Goal: Information Seeking & Learning: Learn about a topic

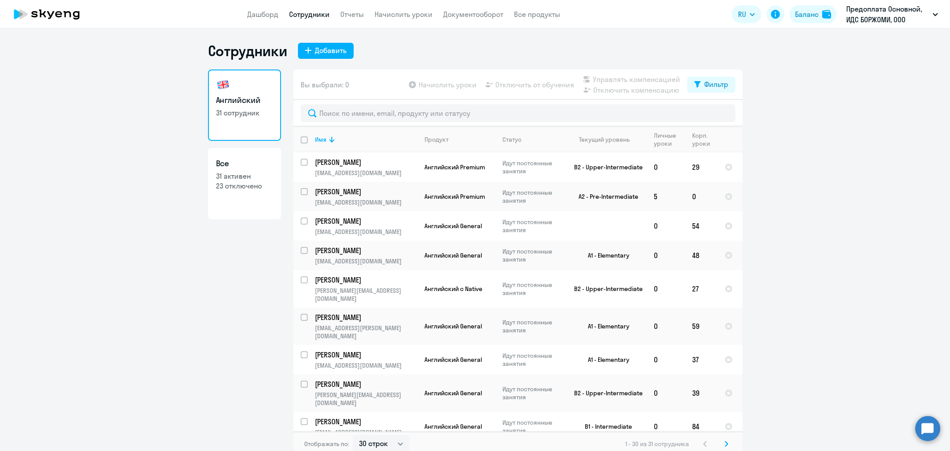
select select "30"
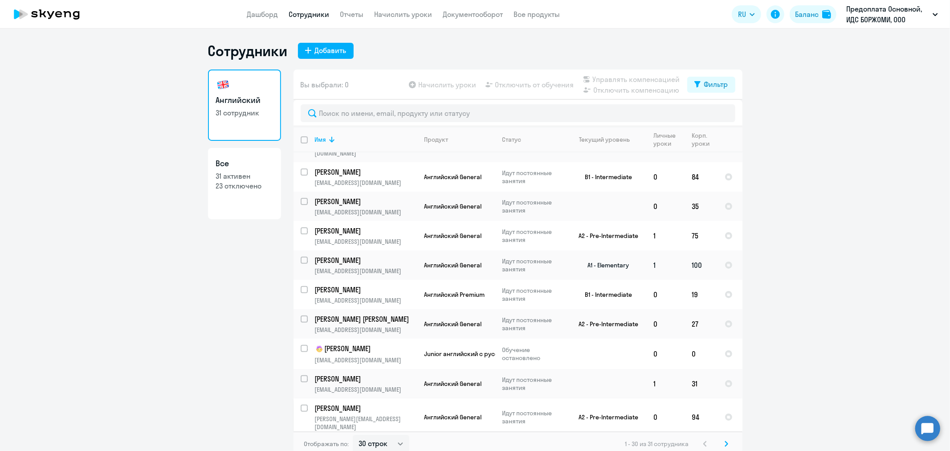
scroll to position [247, 0]
click at [337, 228] on p "[PERSON_NAME]" at bounding box center [365, 233] width 101 height 10
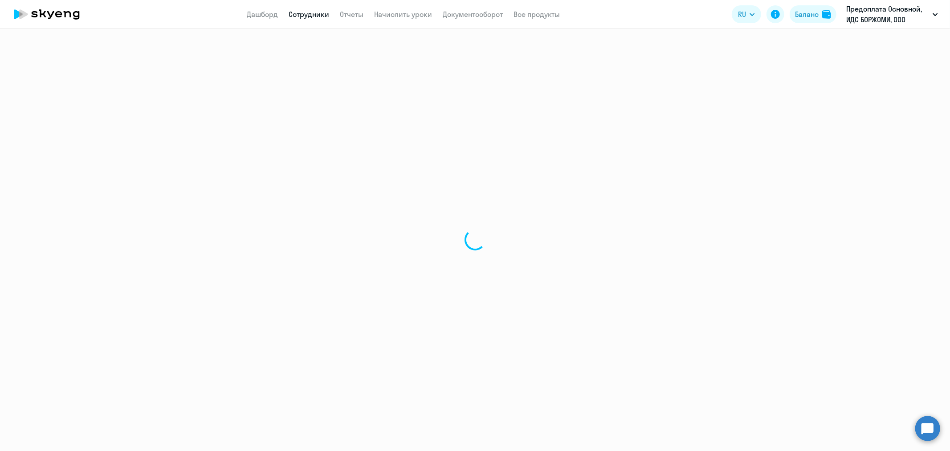
select select "english"
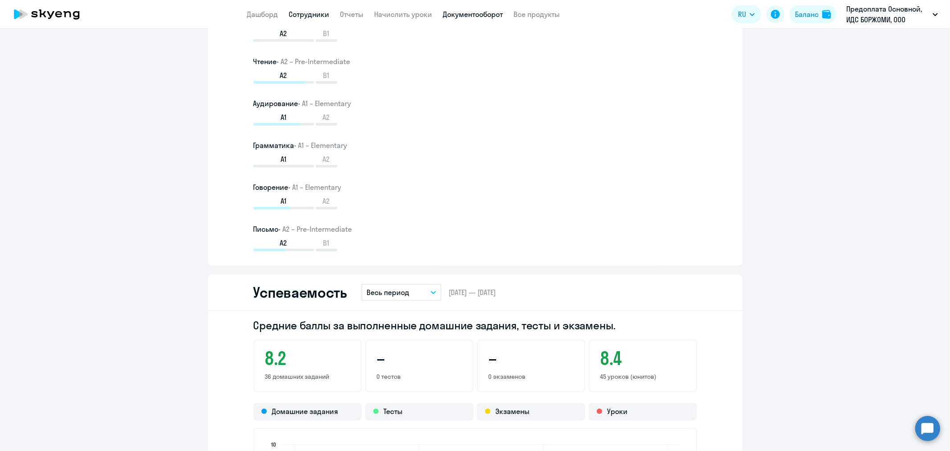
scroll to position [544, 0]
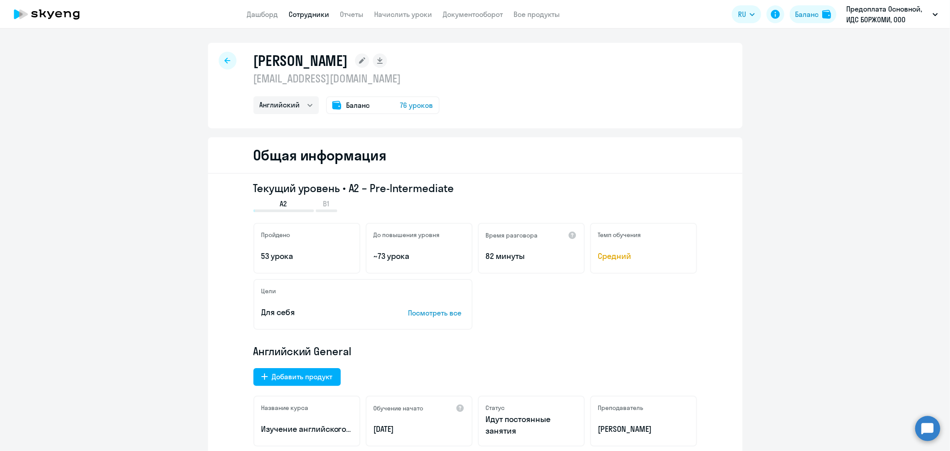
select select "30"
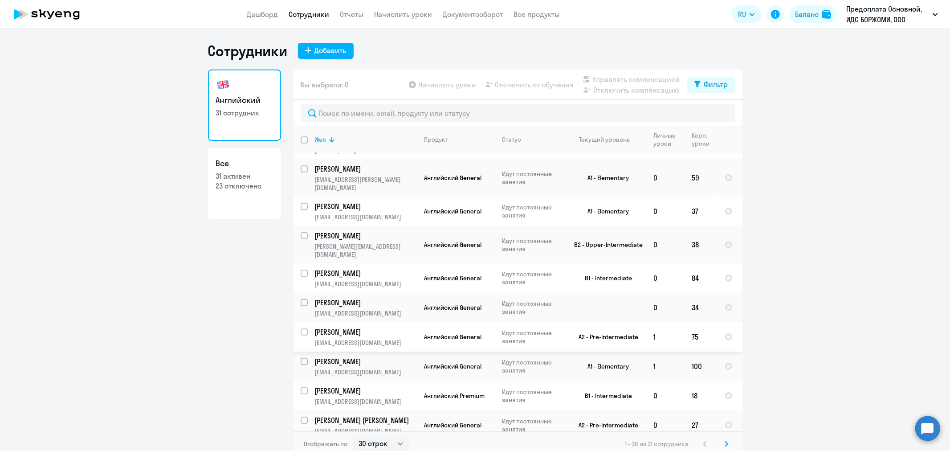
scroll to position [198, 0]
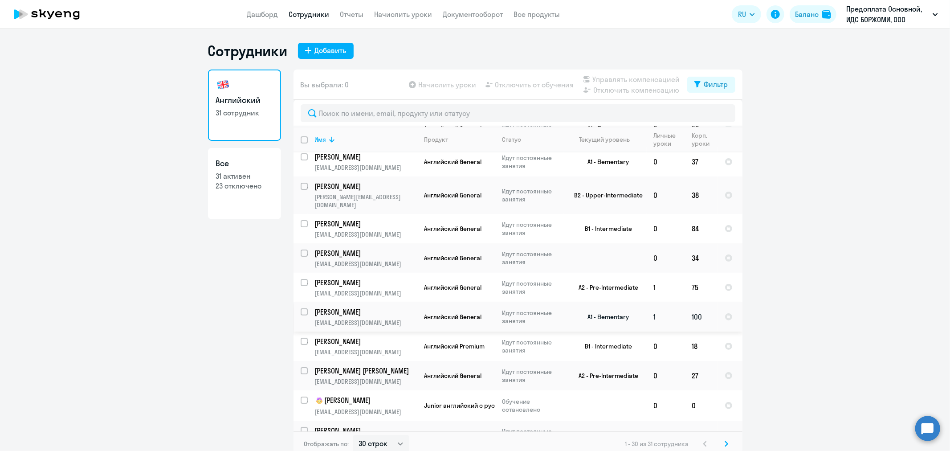
click at [336, 307] on p "[PERSON_NAME]" at bounding box center [365, 312] width 101 height 10
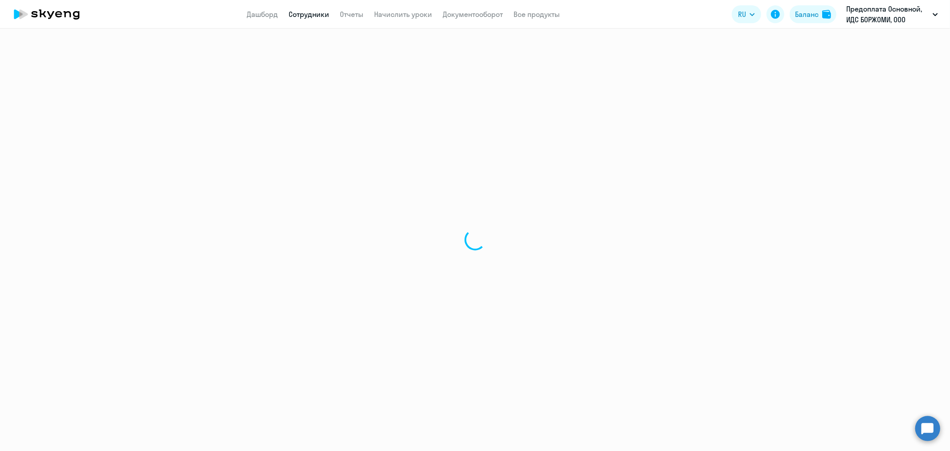
select select "english"
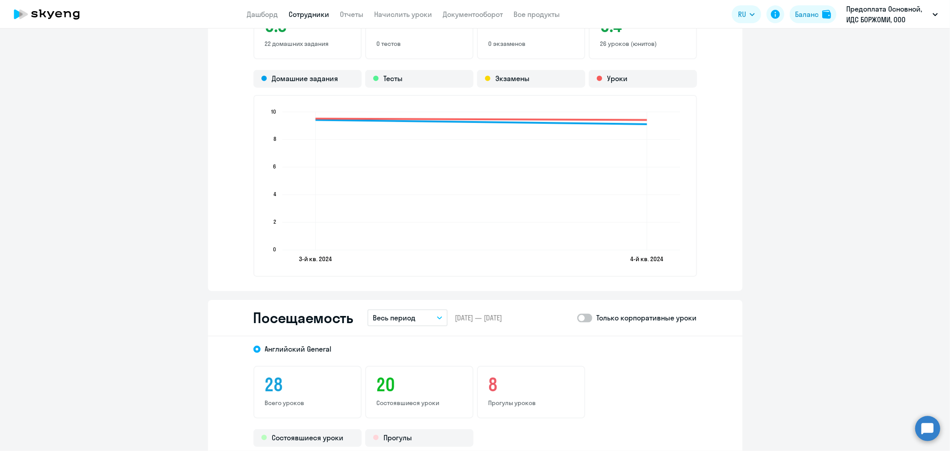
scroll to position [888, 0]
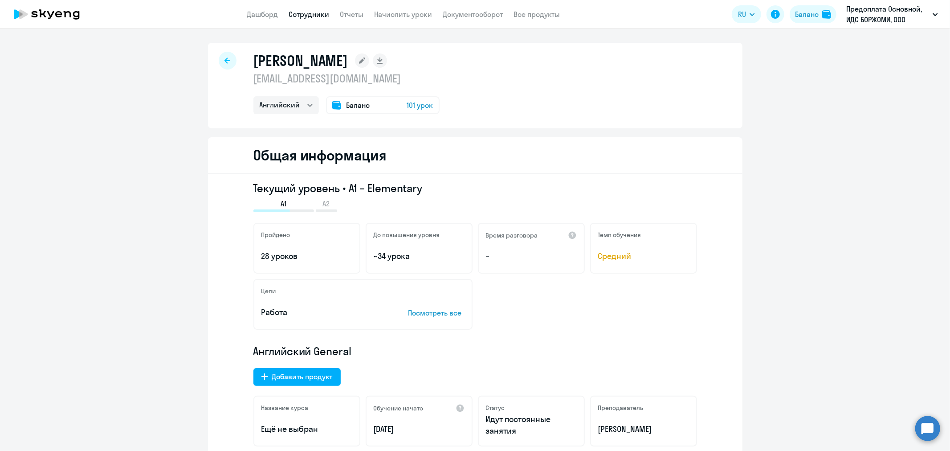
select select "30"
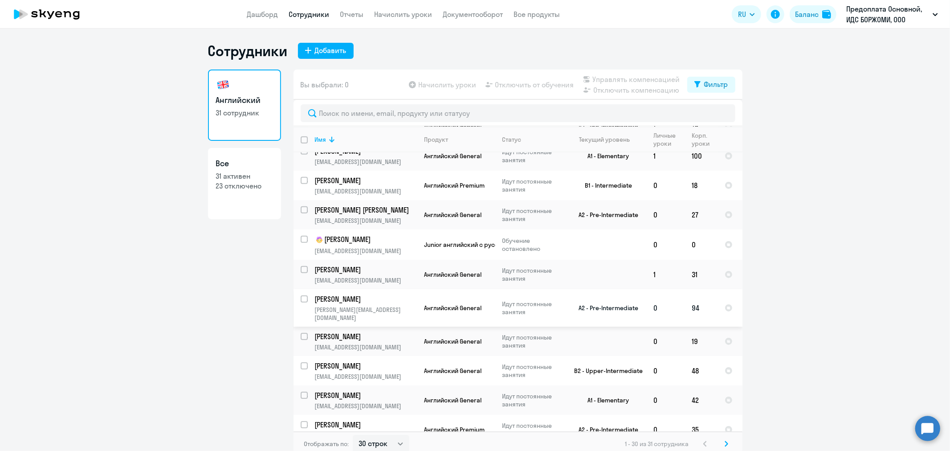
scroll to position [395, 0]
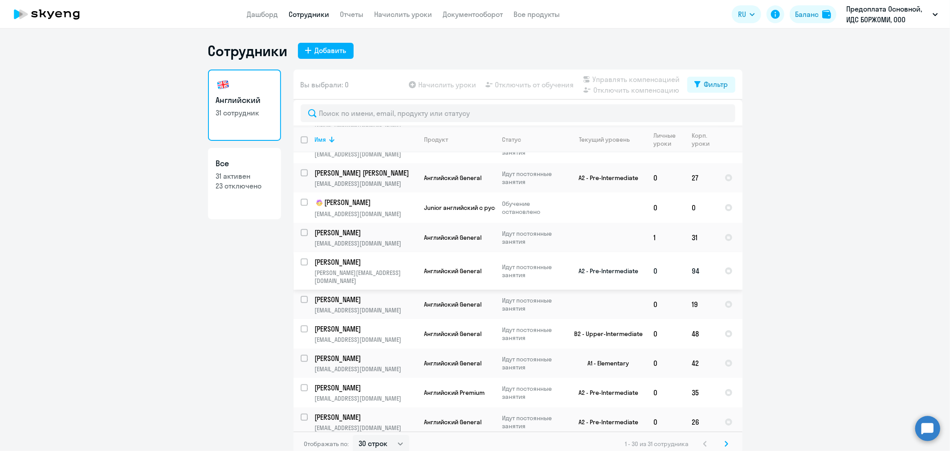
click at [343, 257] on p "[PERSON_NAME]" at bounding box center [365, 262] width 101 height 10
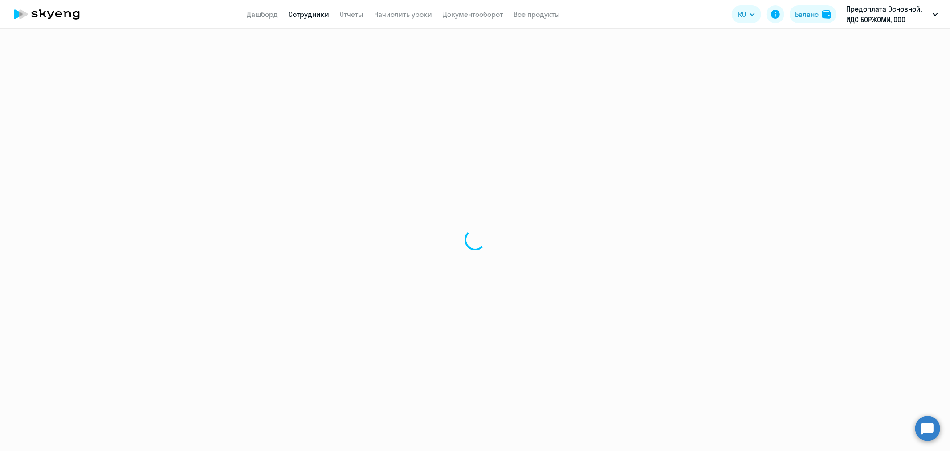
select select "english"
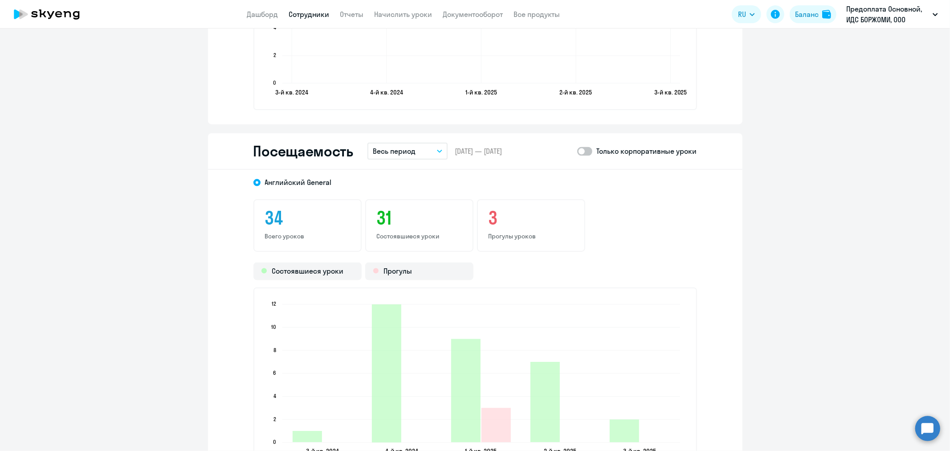
scroll to position [1138, 0]
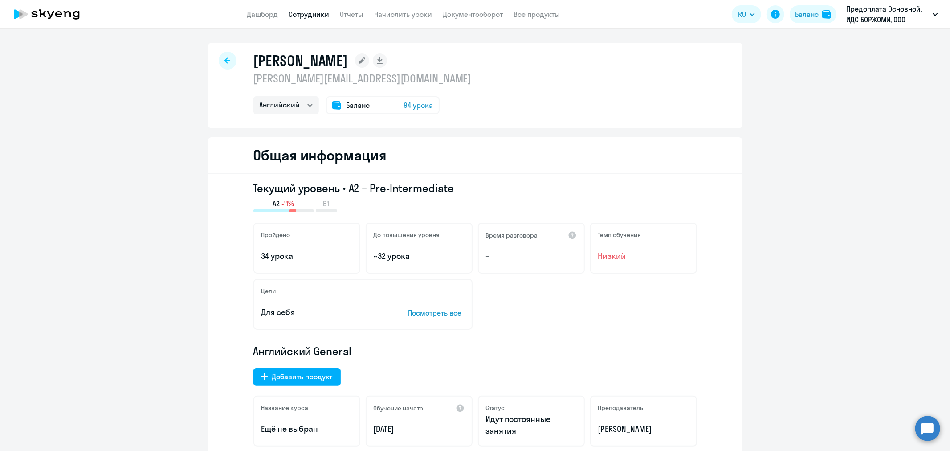
select select "30"
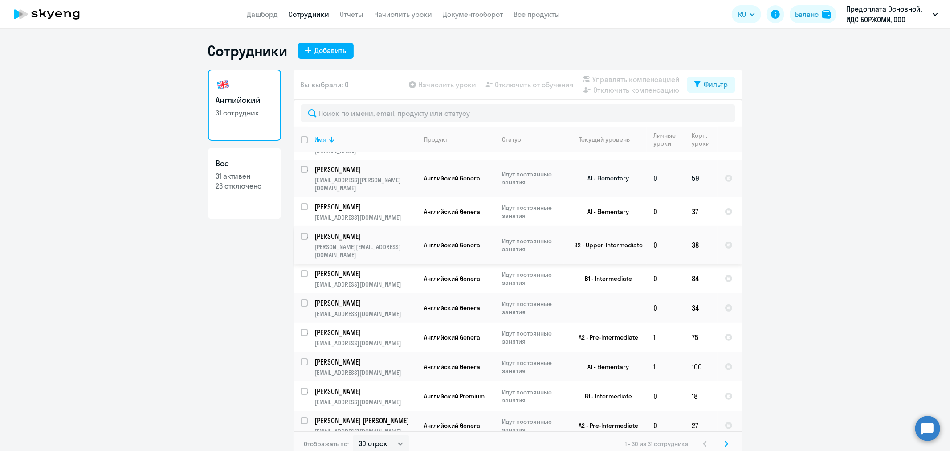
scroll to position [148, 0]
click at [363, 201] on p "[PERSON_NAME]" at bounding box center [365, 206] width 101 height 10
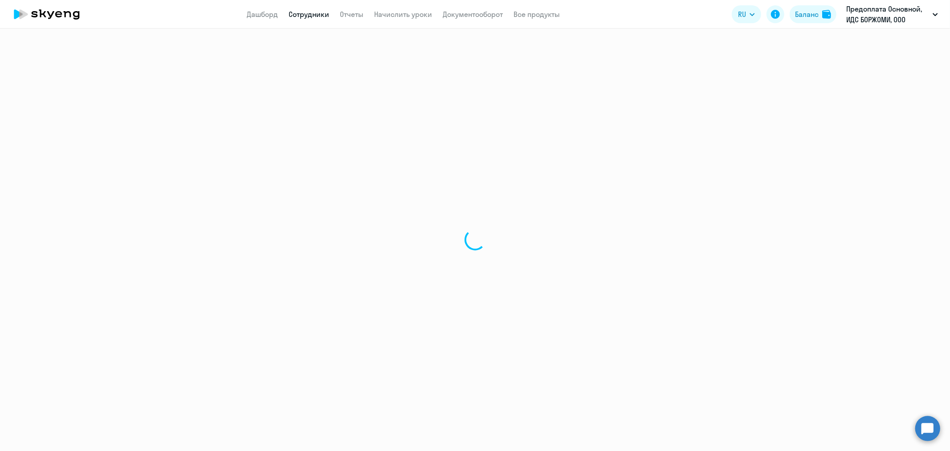
select select "english"
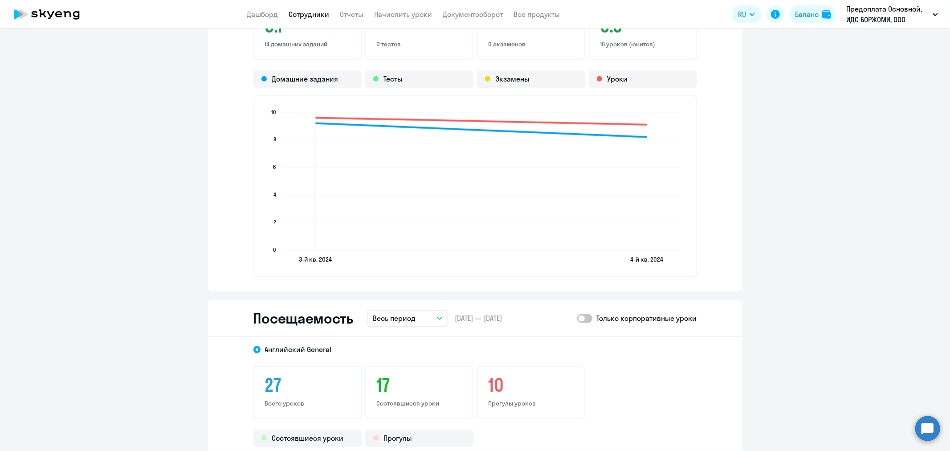
scroll to position [693, 0]
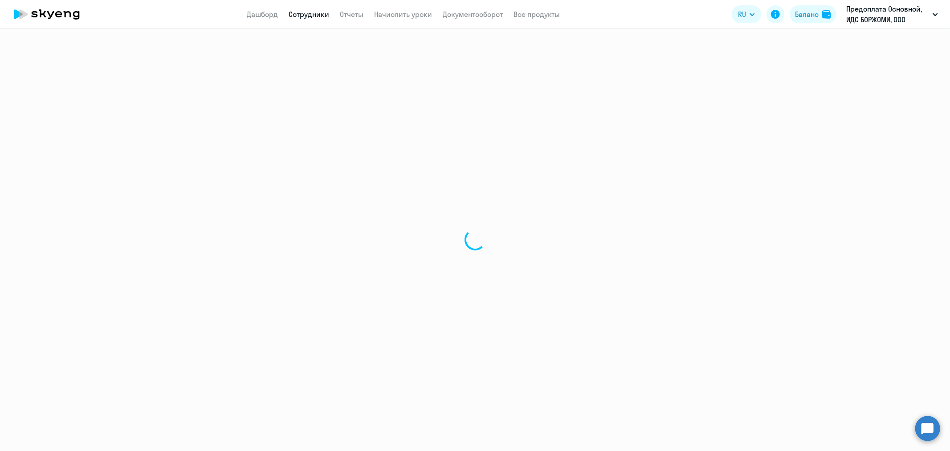
select select "30"
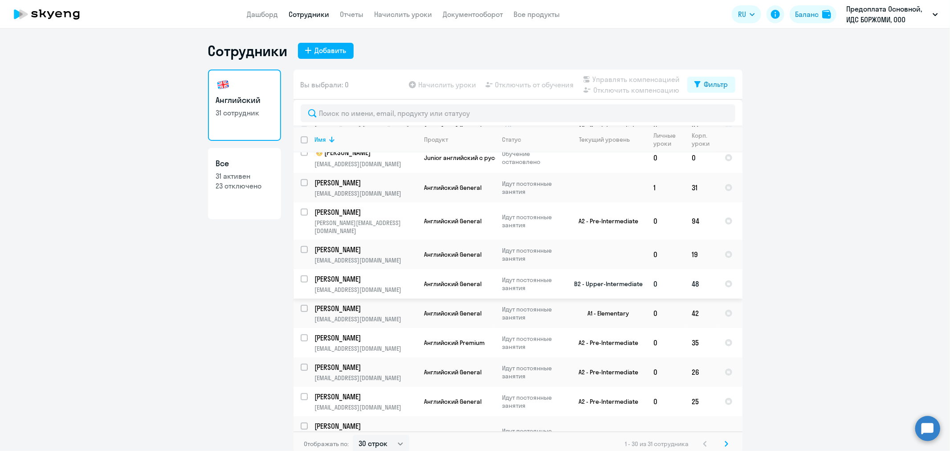
scroll to position [495, 0]
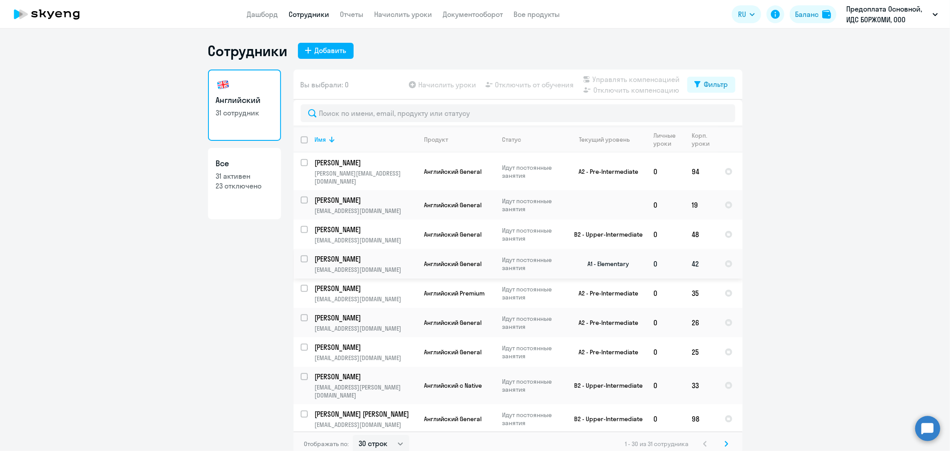
click at [348, 254] on p "[PERSON_NAME]" at bounding box center [365, 259] width 101 height 10
select select "english"
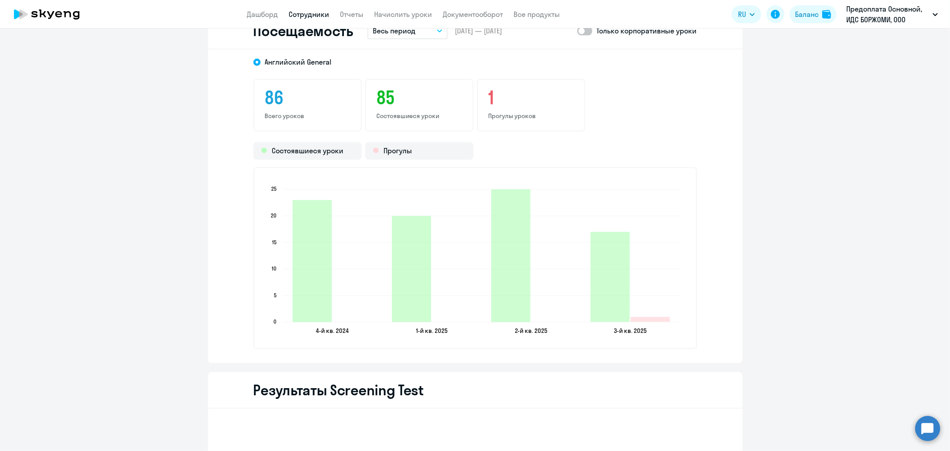
scroll to position [1187, 0]
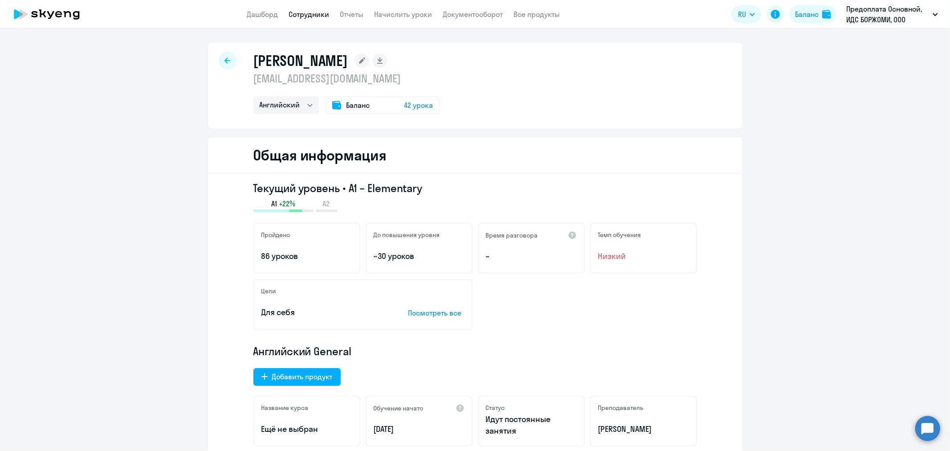
select select "30"
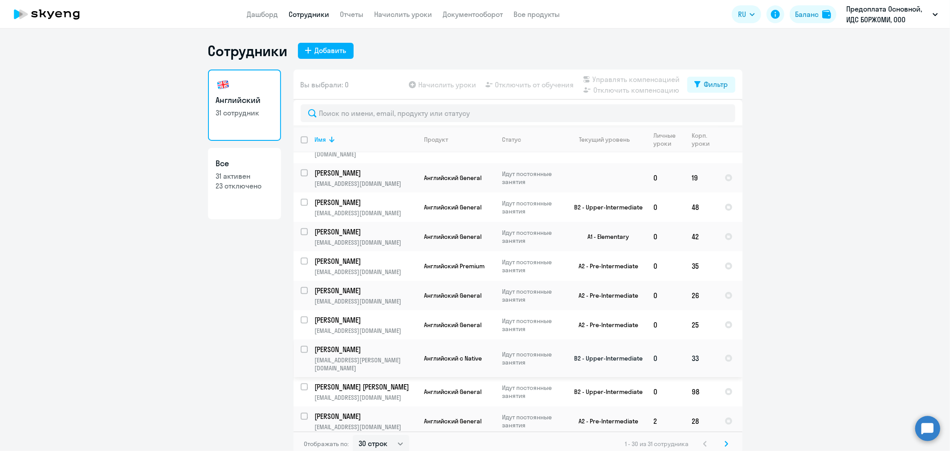
scroll to position [544, 0]
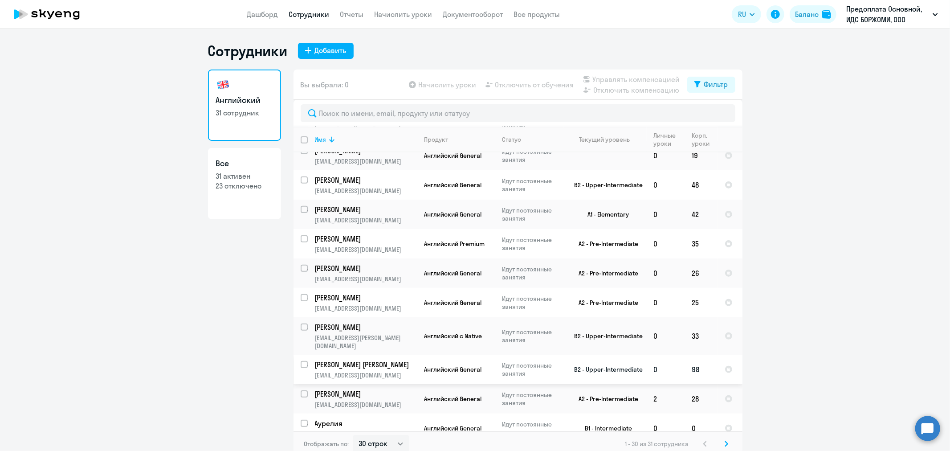
click at [354, 354] on td "[PERSON_NAME] [PERSON_NAME] [EMAIL_ADDRESS][DOMAIN_NAME]" at bounding box center [363, 368] width 110 height 29
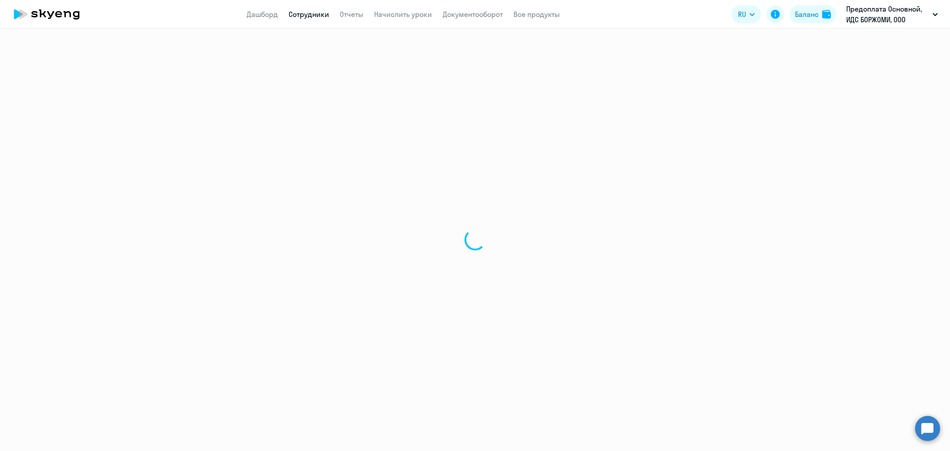
select select "english"
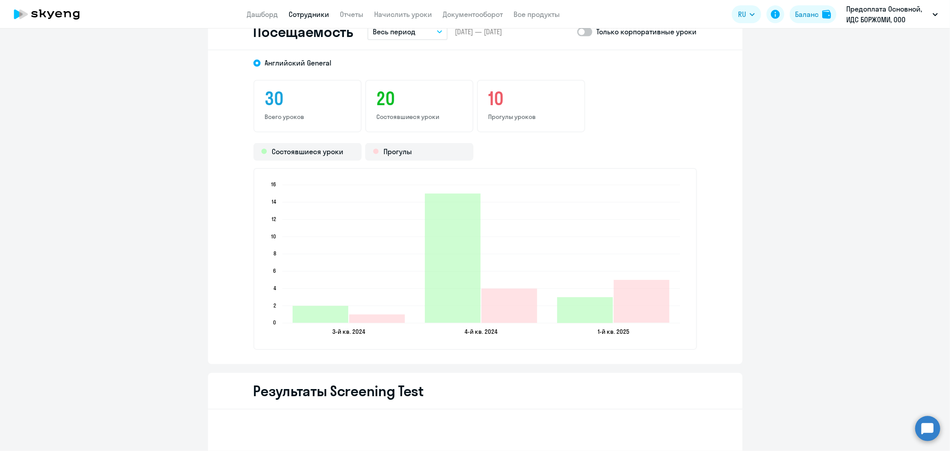
scroll to position [1187, 0]
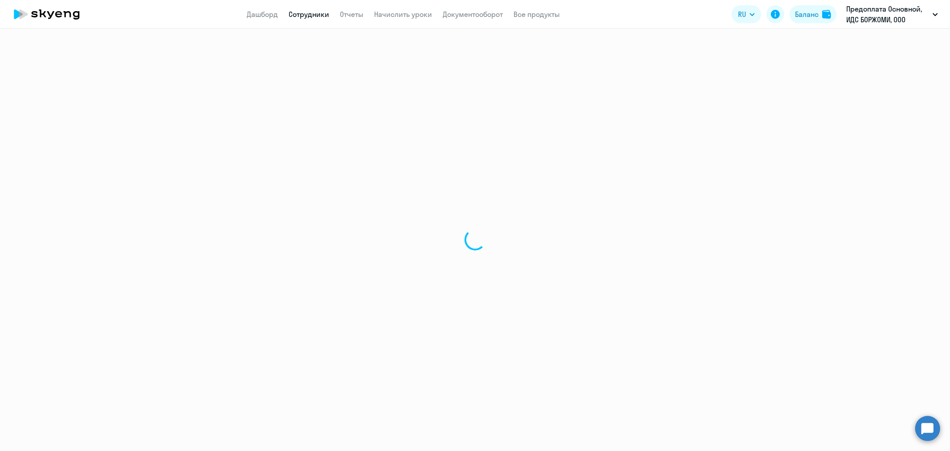
select select "30"
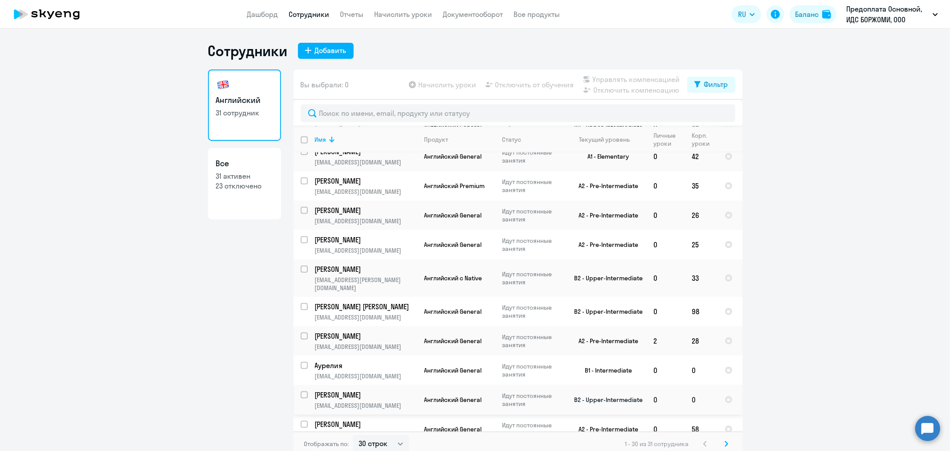
scroll to position [621, 0]
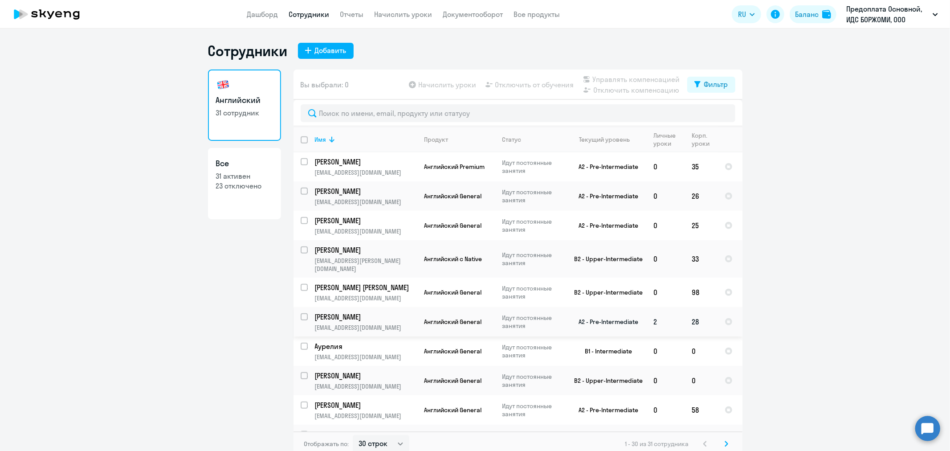
click at [345, 312] on p "[PERSON_NAME]" at bounding box center [365, 317] width 101 height 10
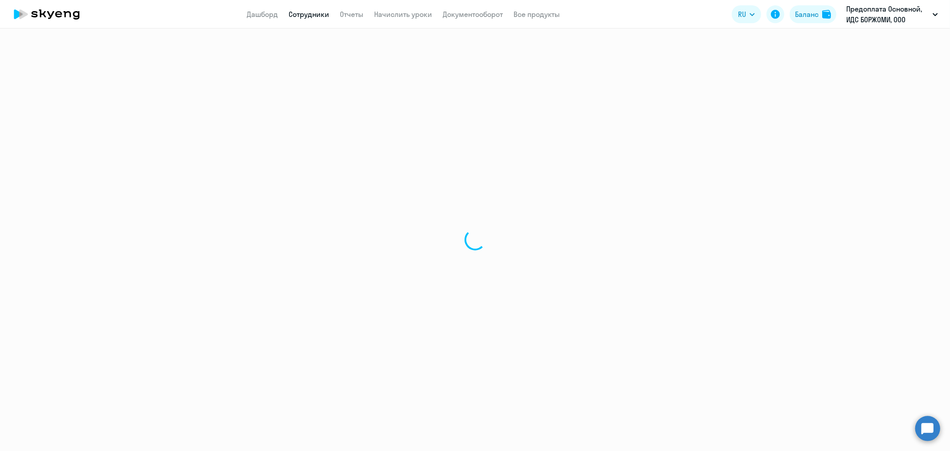
select select "english"
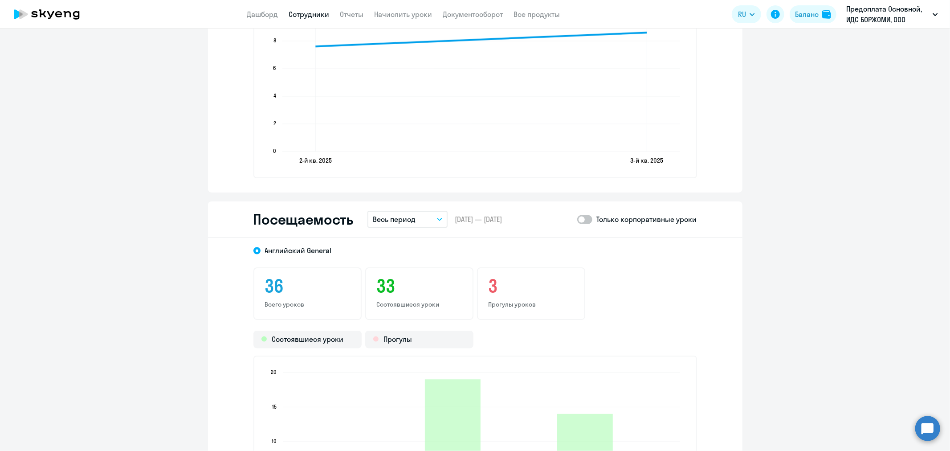
scroll to position [1187, 0]
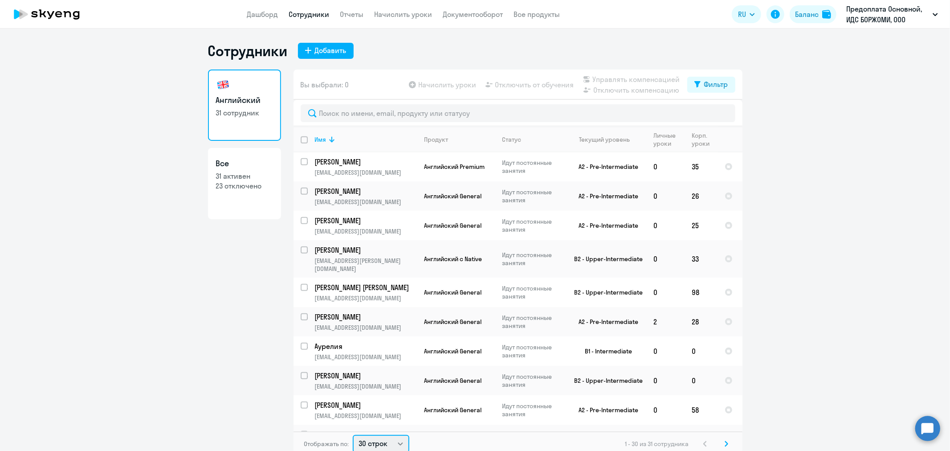
scroll to position [2, 0]
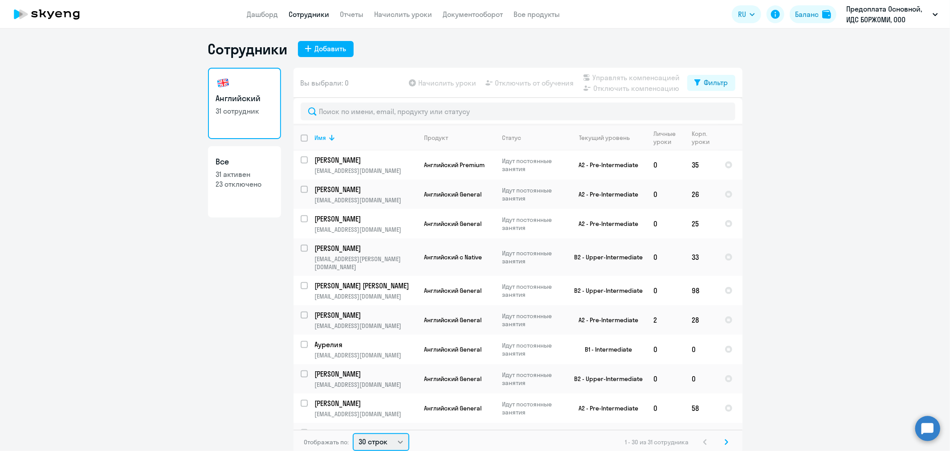
click at [398, 442] on select "30 строк 50 строк 100 строк" at bounding box center [381, 442] width 57 height 18
select select "50"
click at [353, 433] on select "30 строк 50 строк 100 строк" at bounding box center [381, 442] width 57 height 18
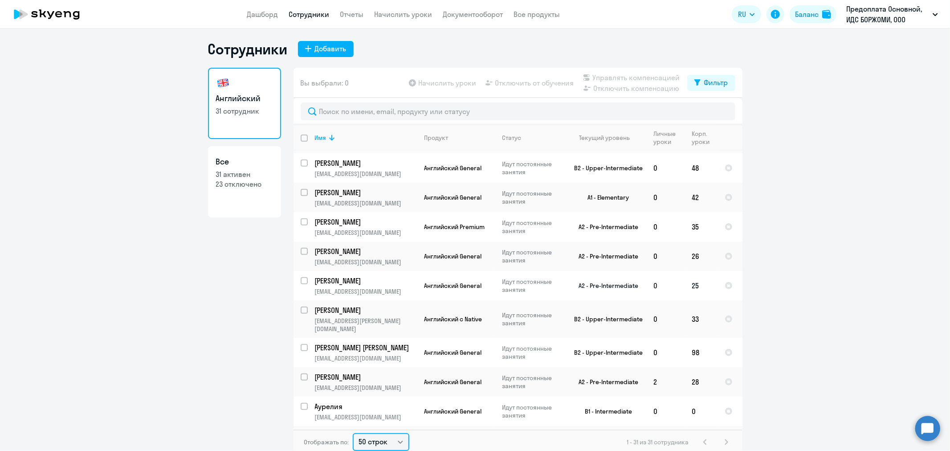
scroll to position [558, 0]
click at [336, 248] on p "[PERSON_NAME]" at bounding box center [365, 253] width 101 height 10
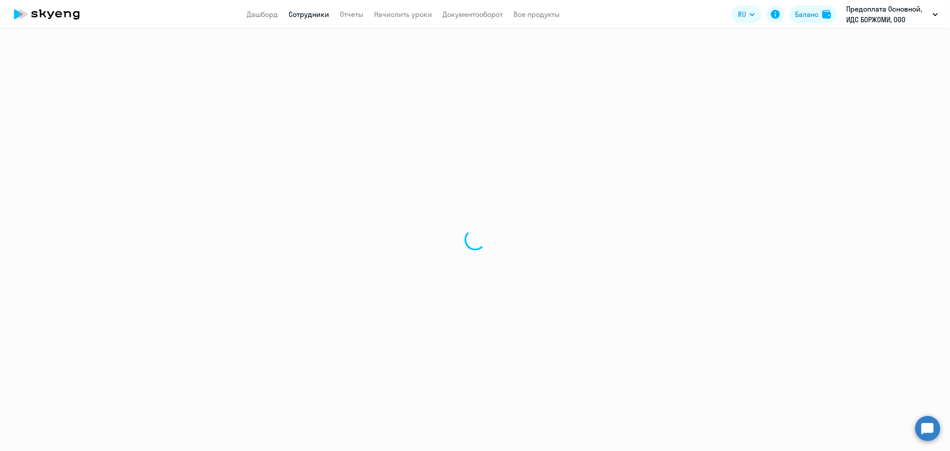
select select "english"
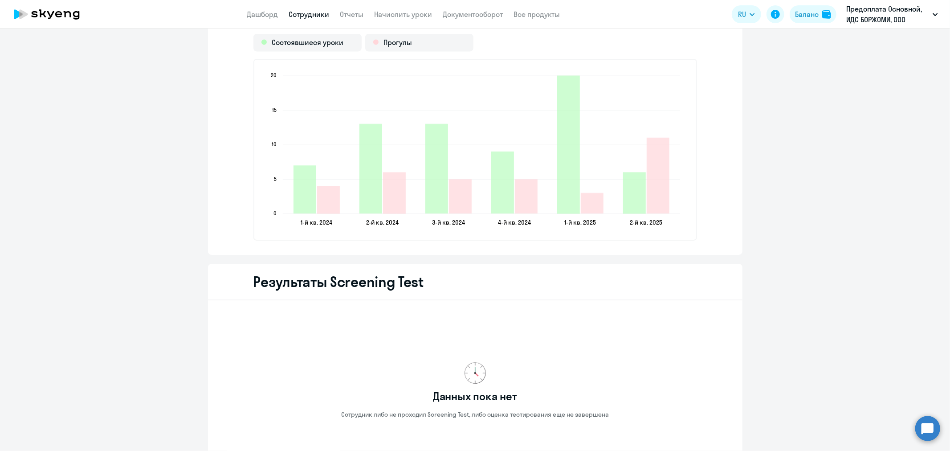
scroll to position [1237, 0]
